Goal: Information Seeking & Learning: Compare options

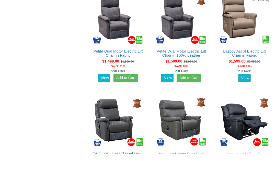
scroll to position [497, 0]
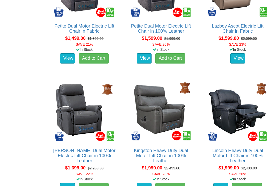
click at [235, 102] on img at bounding box center [237, 111] width 63 height 63
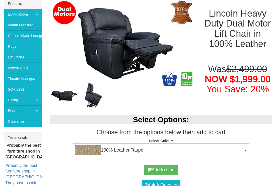
scroll to position [99, 0]
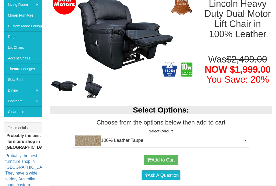
click at [94, 87] on img at bounding box center [93, 85] width 29 height 29
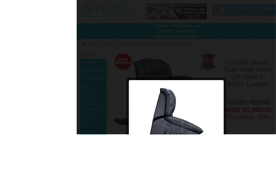
scroll to position [83, 0]
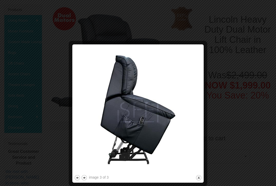
click at [199, 178] on button "close" at bounding box center [198, 177] width 6 height 6
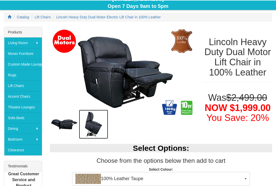
scroll to position [0, 0]
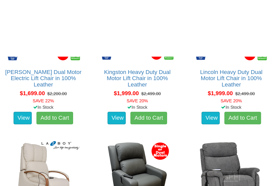
scroll to position [569, 0]
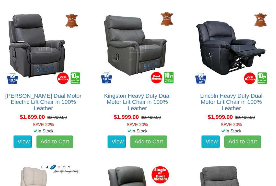
click at [212, 76] on link "Lincoln Heavy Duty Dual Motor Lift Chair in 100% Leather" at bounding box center [237, 83] width 51 height 15
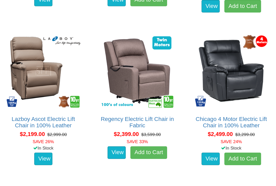
scroll to position [798, 0]
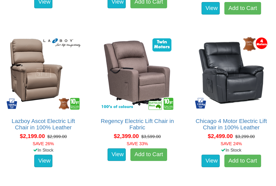
click at [206, 71] on img at bounding box center [237, 59] width 63 height 63
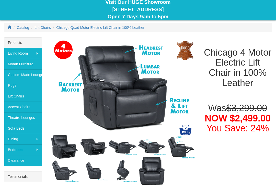
scroll to position [47, 0]
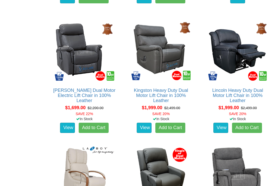
scroll to position [535, 0]
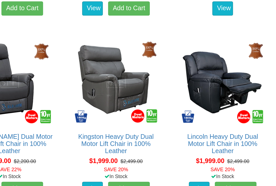
click at [206, 59] on img at bounding box center [237, 73] width 63 height 63
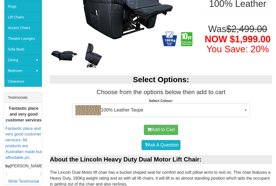
scroll to position [127, 0]
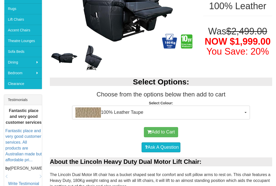
click at [244, 112] on button "100% Leather Taupe" at bounding box center [161, 113] width 178 height 14
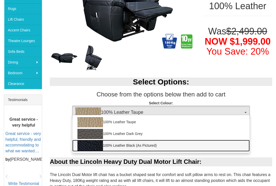
click at [234, 143] on link "100% Leather Black (As Pictured)" at bounding box center [160, 146] width 177 height 12
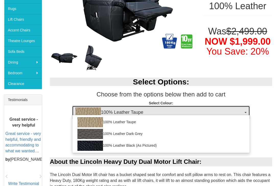
select select "489"
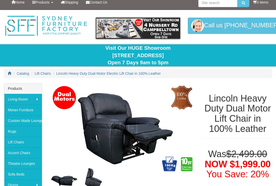
scroll to position [0, 0]
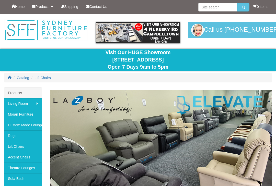
scroll to position [556, 78]
